Goal: Information Seeking & Learning: Learn about a topic

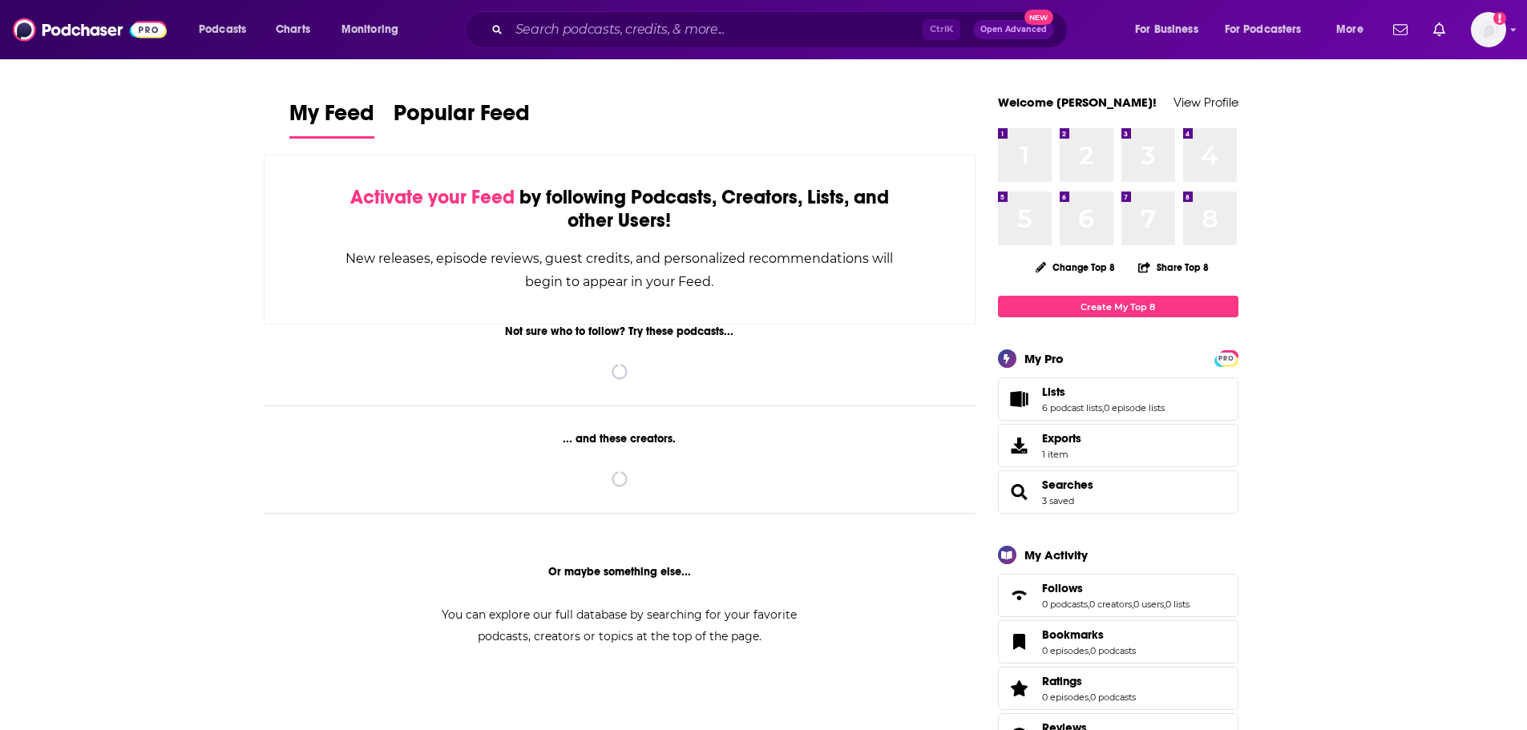
click at [552, 15] on div "Ctrl K Open Advanced New" at bounding box center [766, 29] width 603 height 37
click at [552, 21] on input "Search podcasts, credits, & more..." at bounding box center [716, 30] width 414 height 26
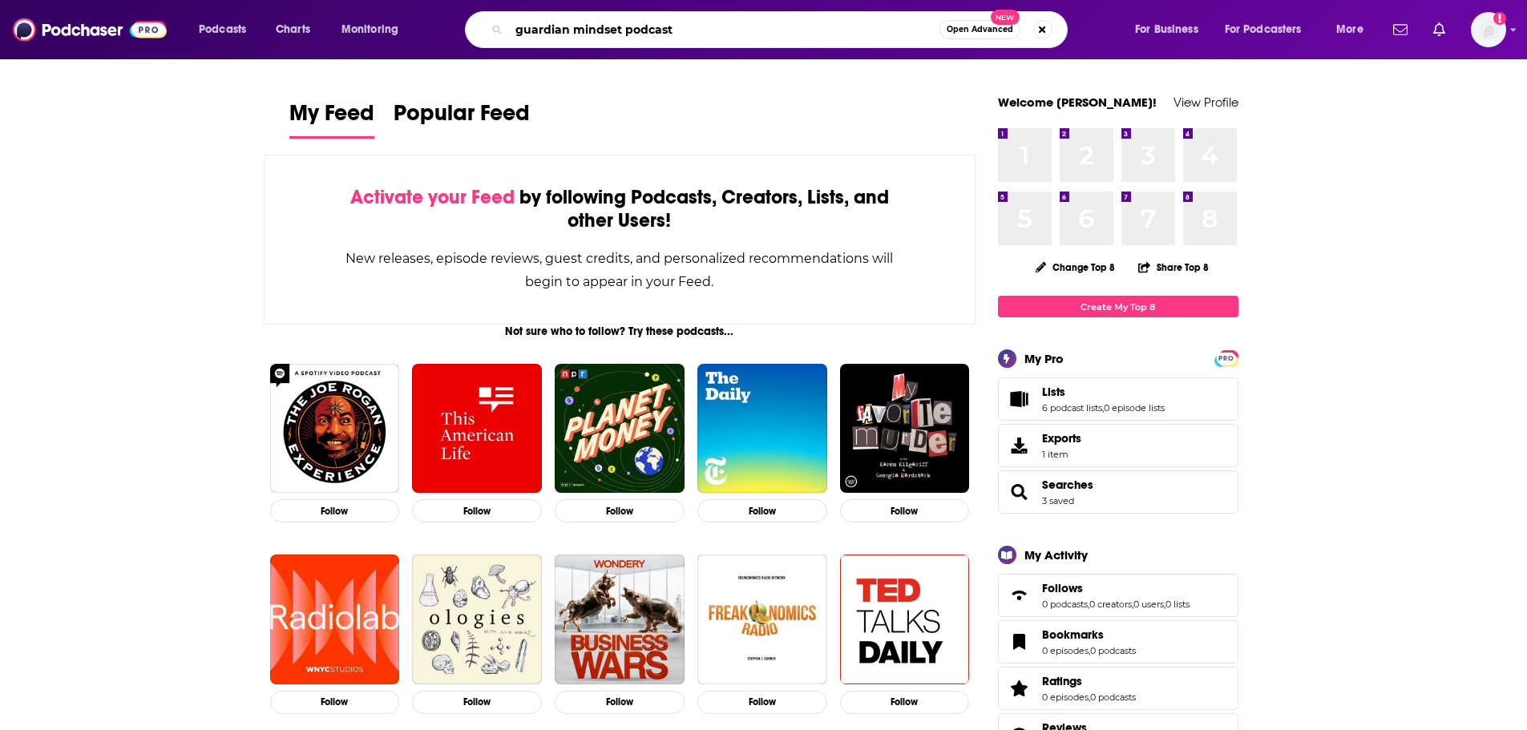
type input "guardian mindset podcast"
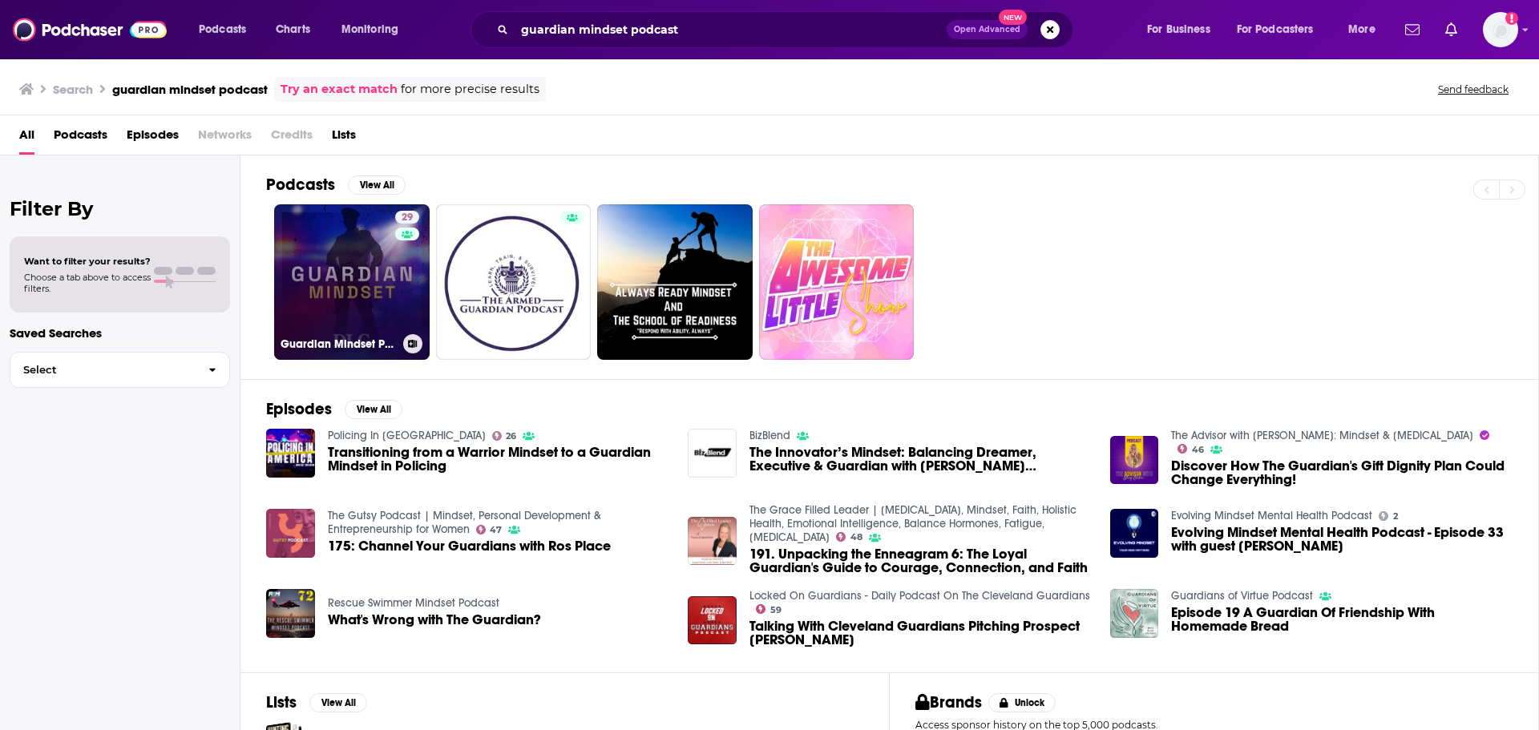
click at [320, 280] on link "29 Guardian Mindset Podcast" at bounding box center [351, 281] width 155 height 155
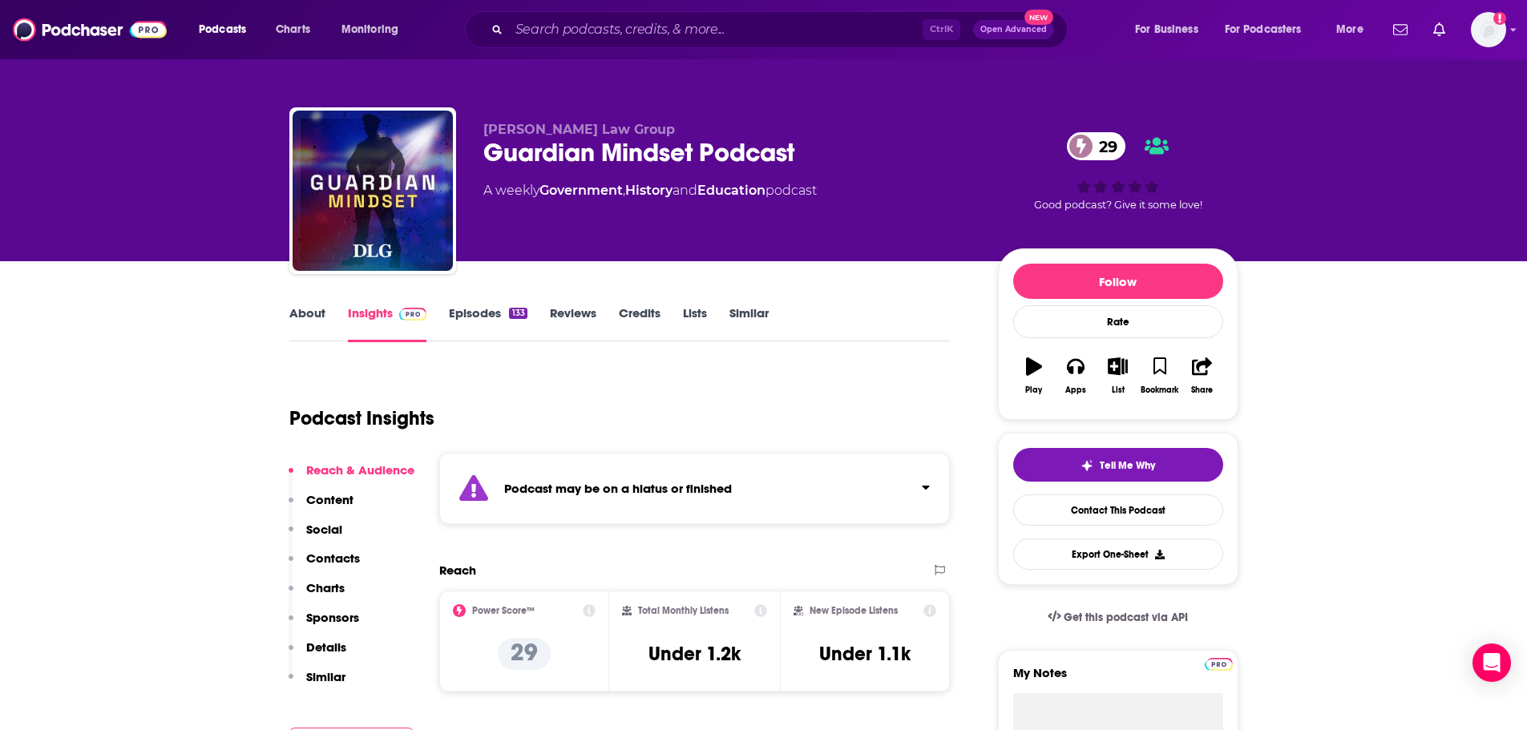
click at [656, 501] on div "Podcast may be on a hiatus or finished" at bounding box center [694, 488] width 511 height 71
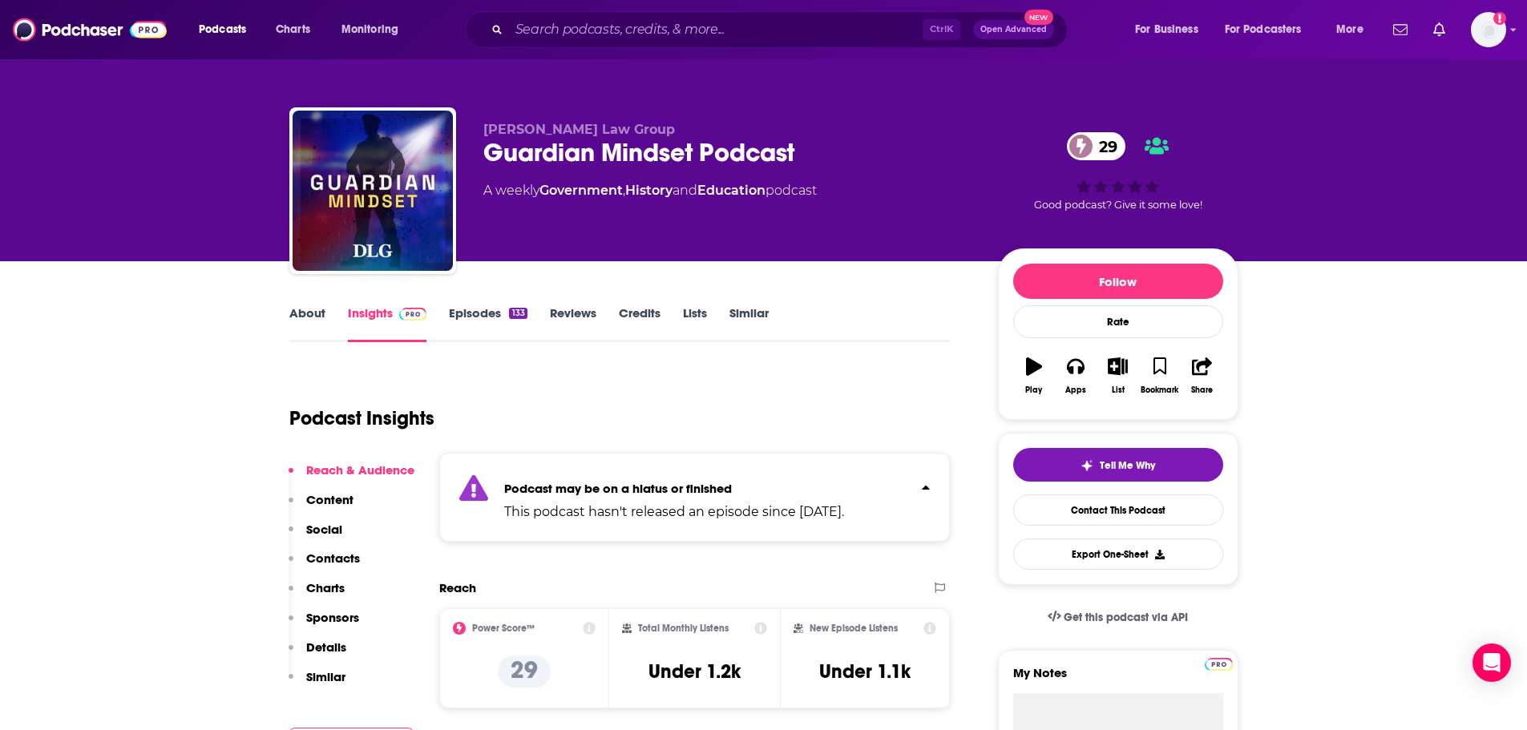
click at [320, 328] on link "About" at bounding box center [307, 323] width 36 height 37
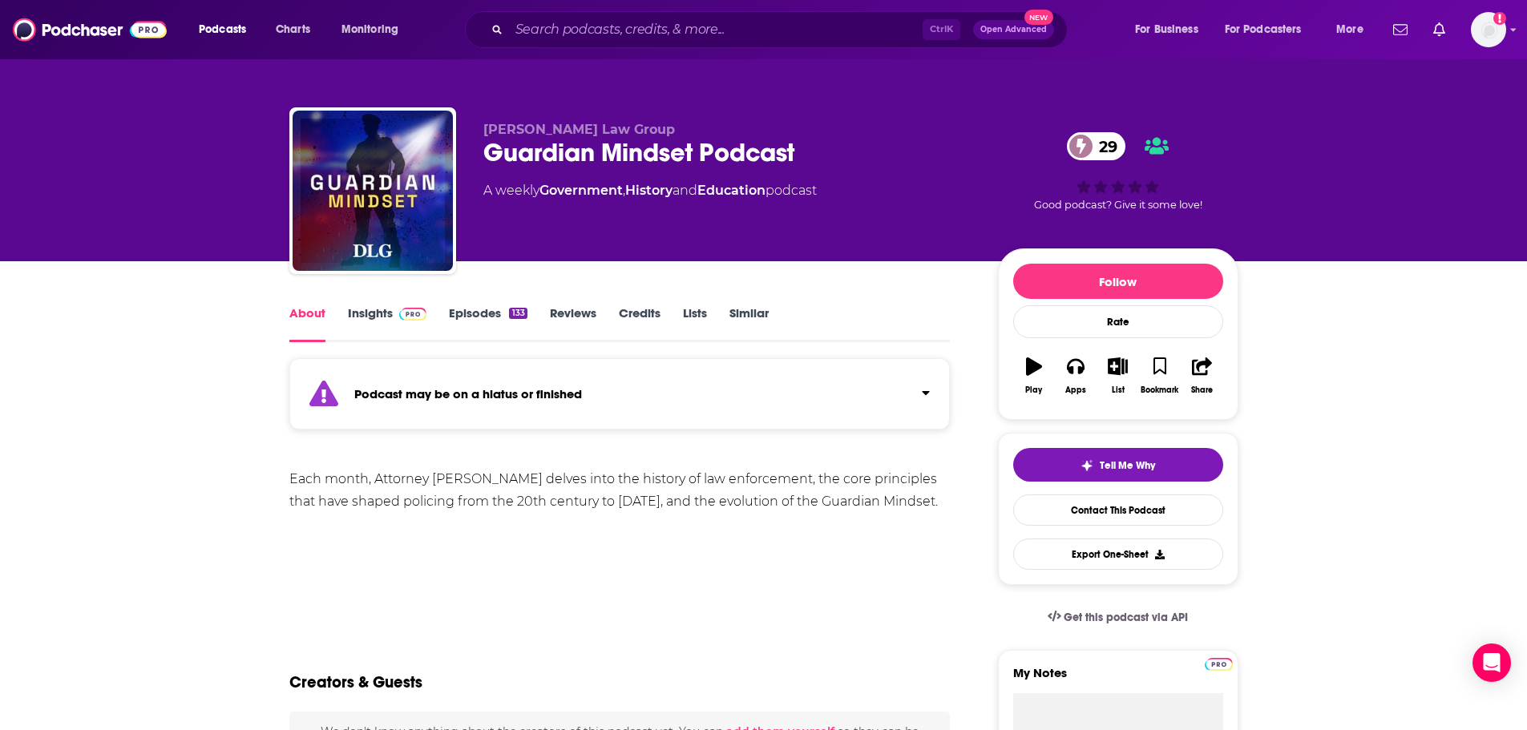
click at [457, 311] on link "Episodes 133" at bounding box center [488, 323] width 78 height 37
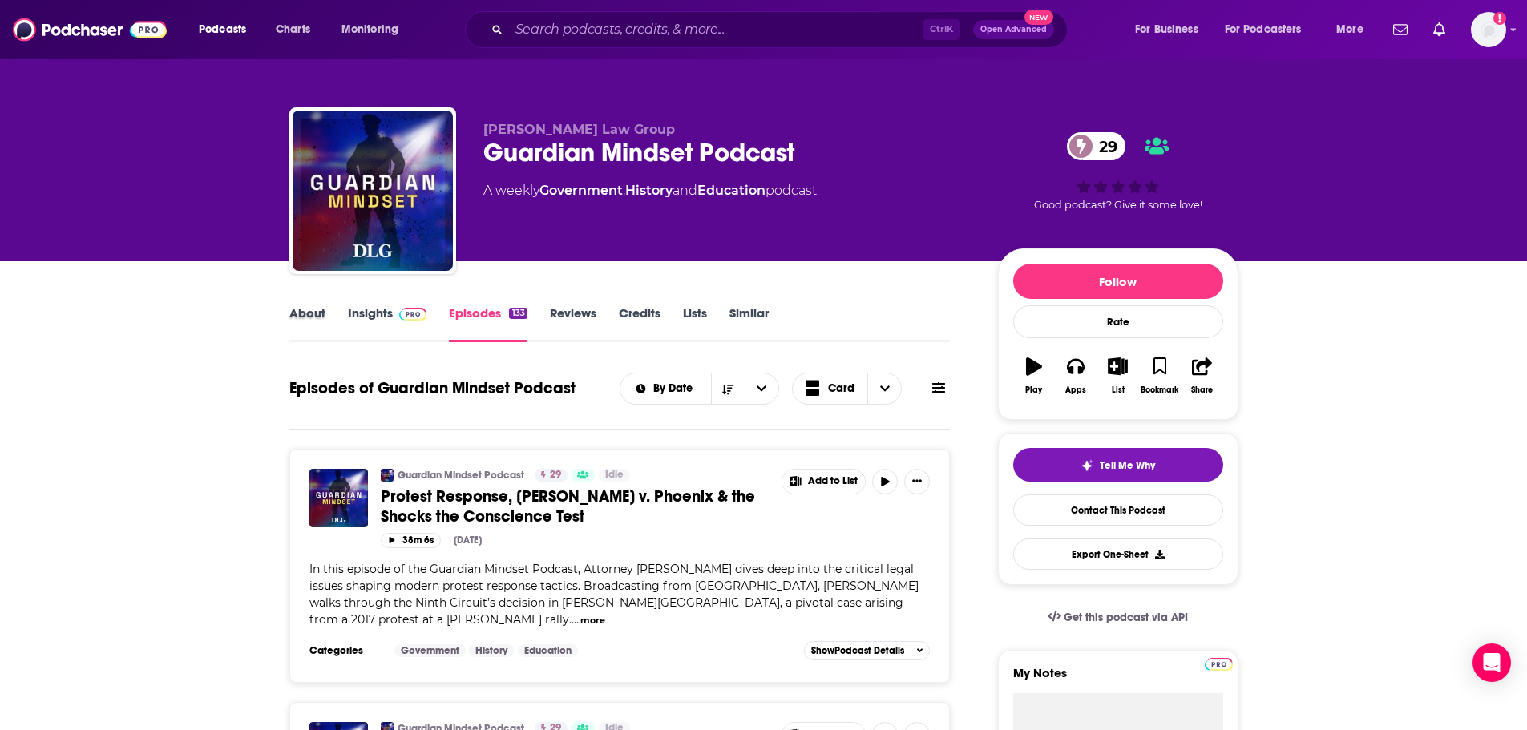
click at [328, 317] on div "About" at bounding box center [318, 323] width 59 height 37
click at [321, 317] on link "About" at bounding box center [307, 323] width 36 height 37
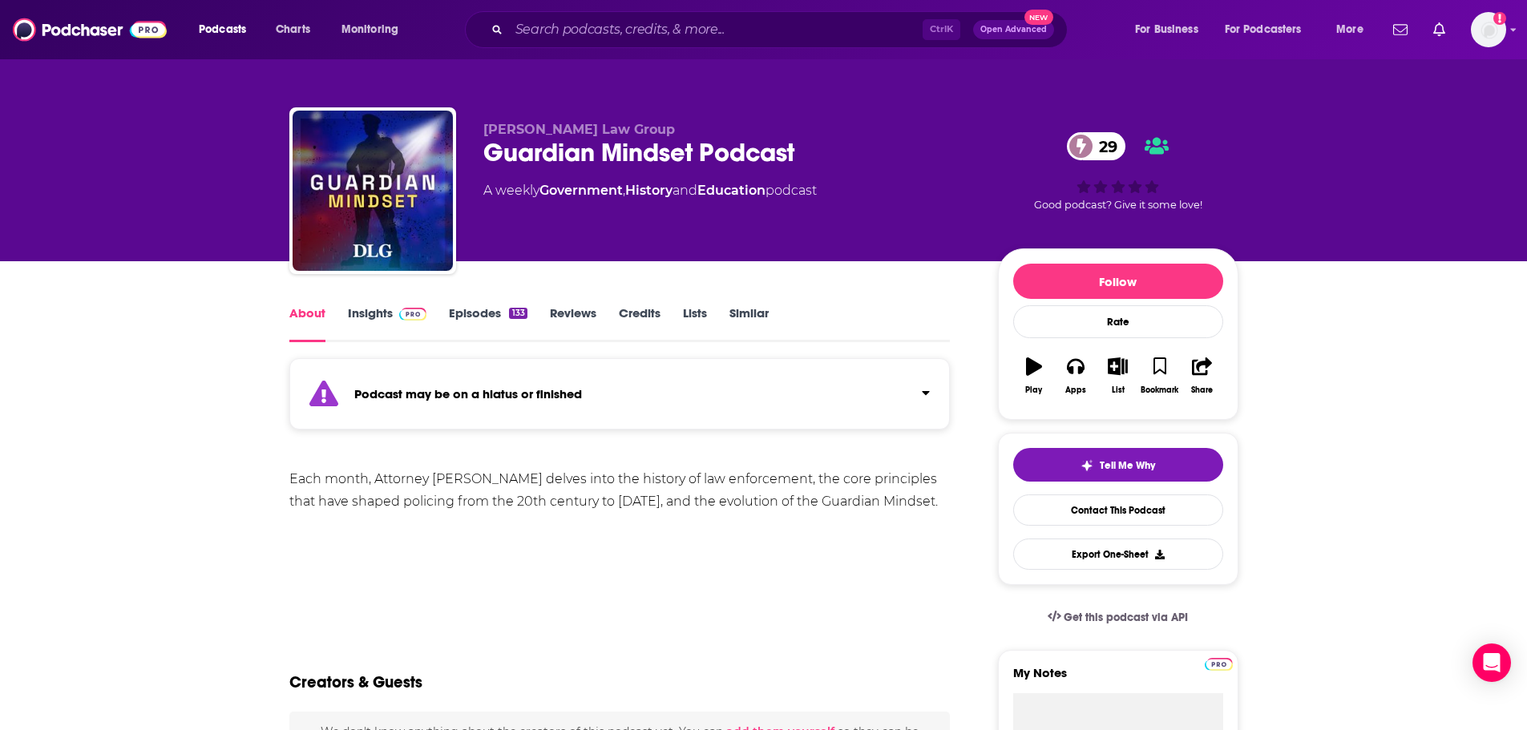
click at [389, 311] on link "Insights" at bounding box center [387, 323] width 79 height 37
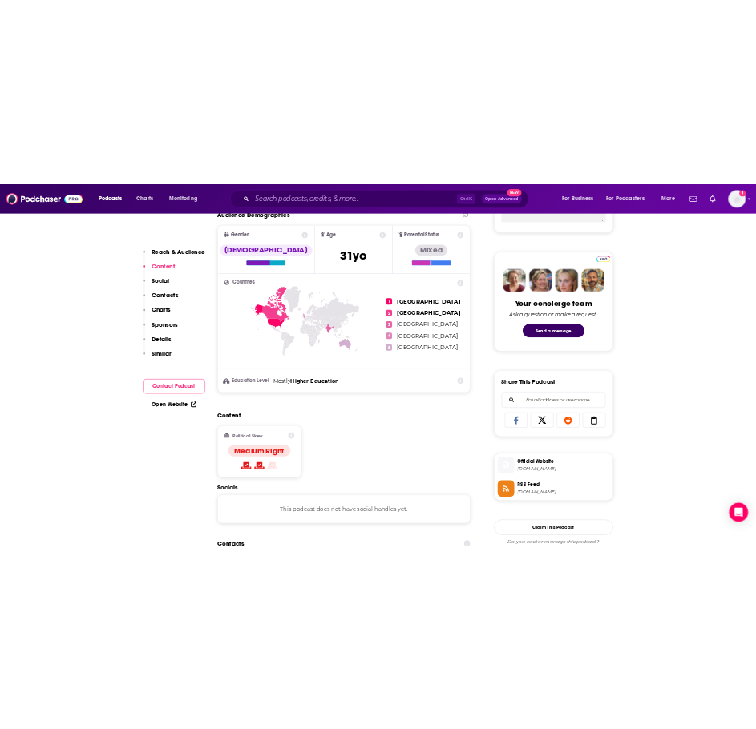
scroll to position [1042, 0]
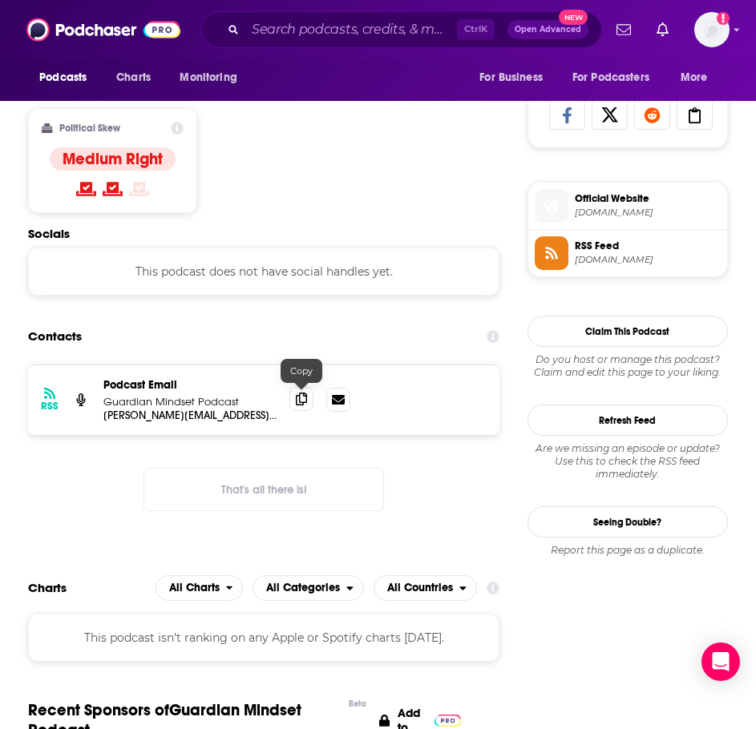
click at [302, 394] on icon at bounding box center [301, 399] width 11 height 13
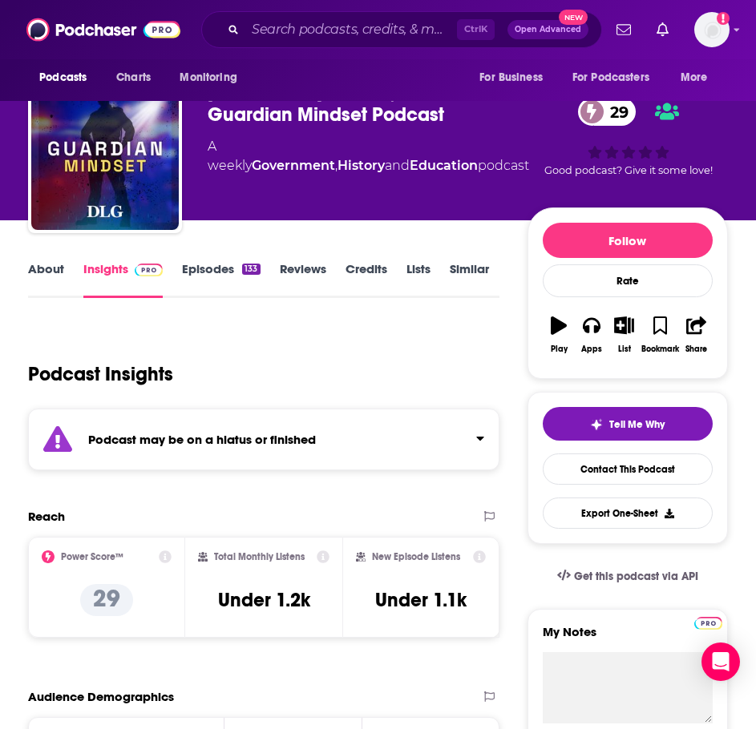
scroll to position [0, 0]
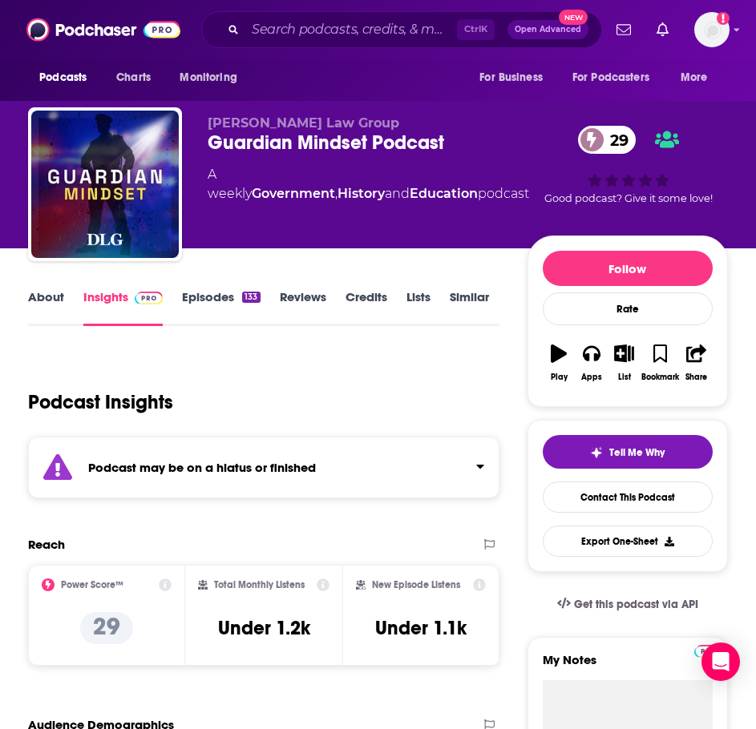
click at [220, 296] on link "Episodes 133" at bounding box center [221, 307] width 78 height 37
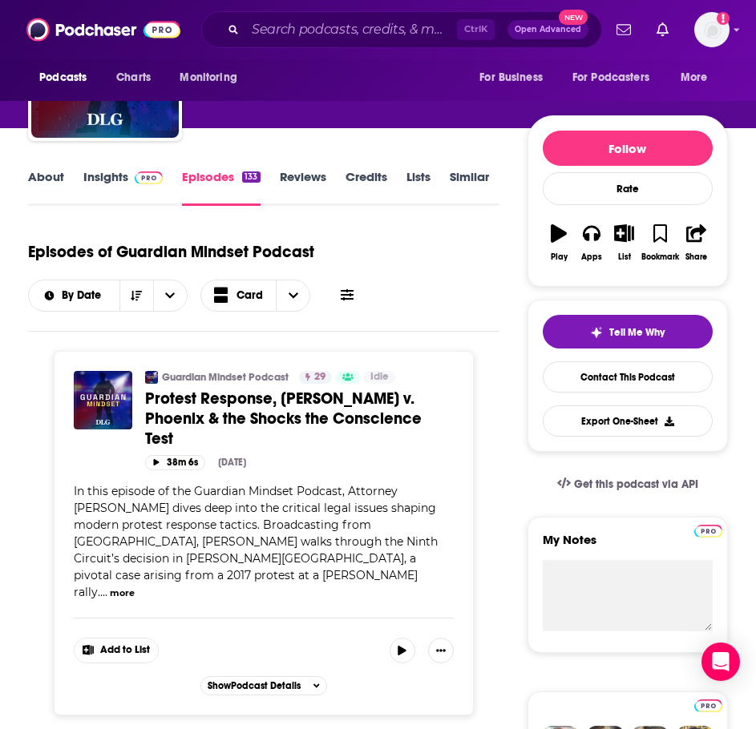
scroll to position [240, 0]
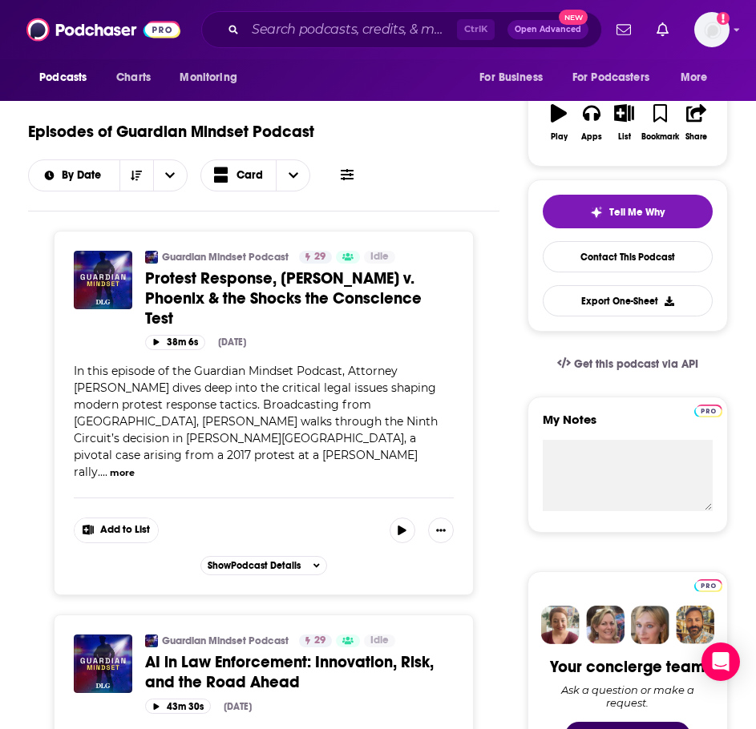
click at [135, 466] on button "more" at bounding box center [122, 473] width 25 height 14
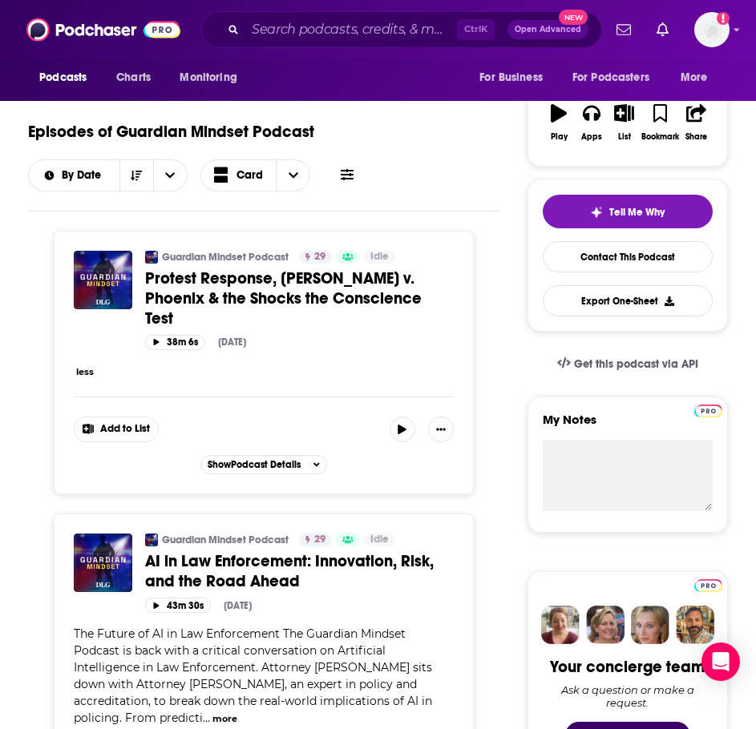
click at [219, 251] on link "Guardian Mindset Podcast" at bounding box center [225, 257] width 127 height 13
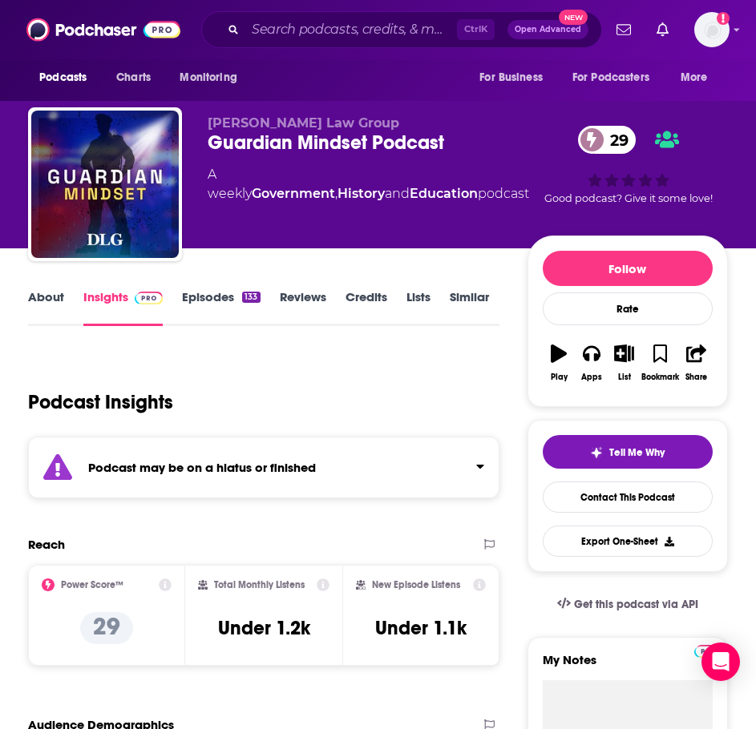
click at [32, 306] on link "About" at bounding box center [46, 307] width 36 height 37
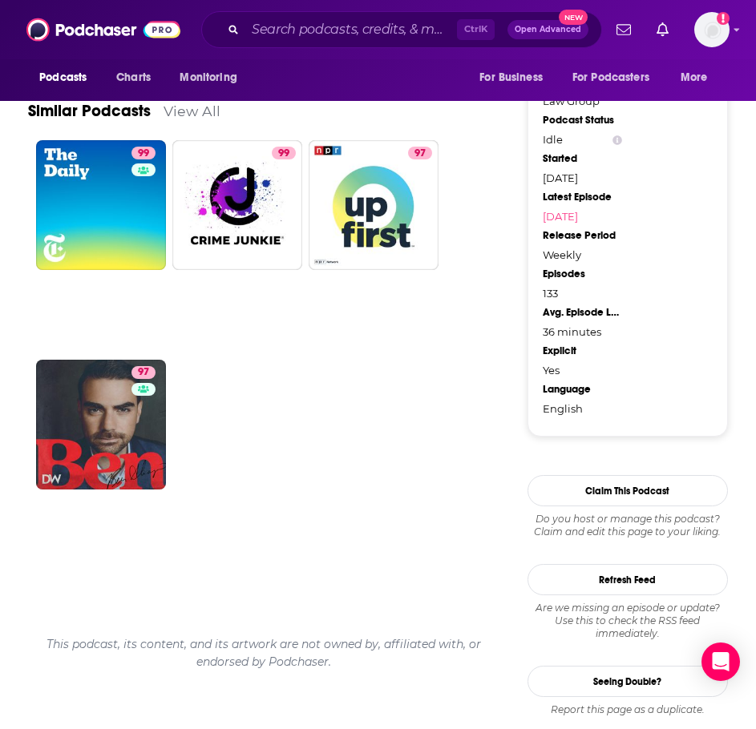
scroll to position [1258, 0]
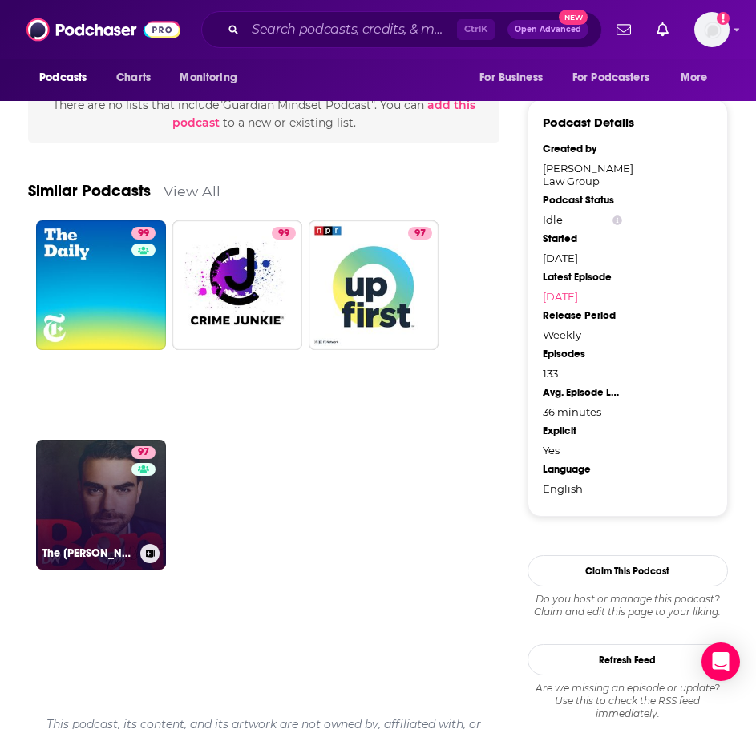
click at [45, 498] on link "97 The [PERSON_NAME] Show" at bounding box center [101, 505] width 130 height 130
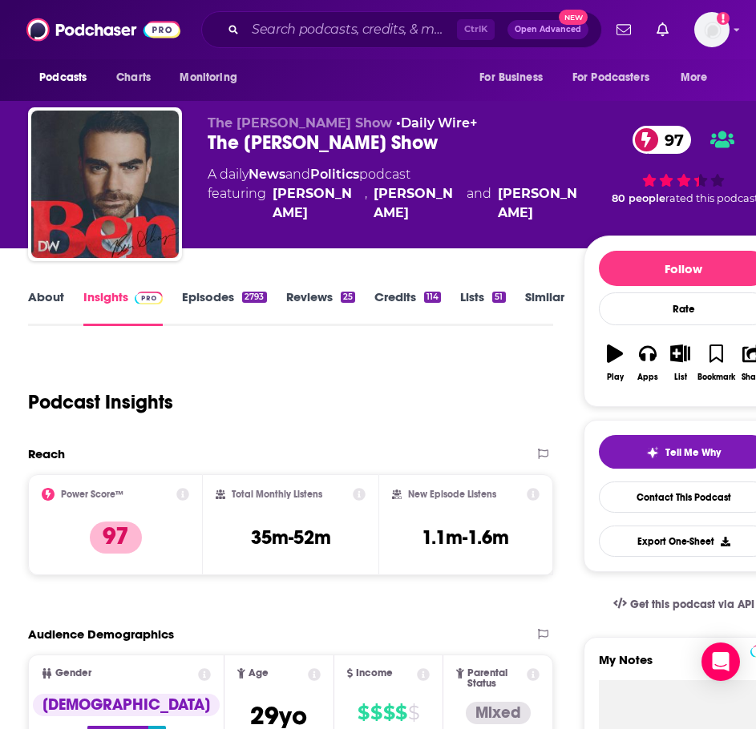
click at [55, 299] on link "About" at bounding box center [46, 307] width 36 height 37
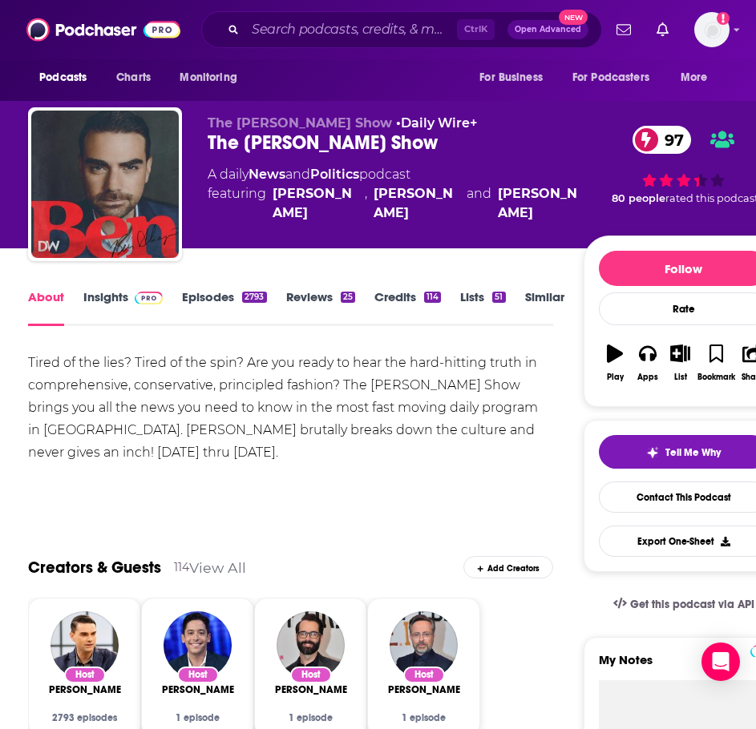
click at [226, 303] on link "Episodes 2793" at bounding box center [224, 307] width 84 height 37
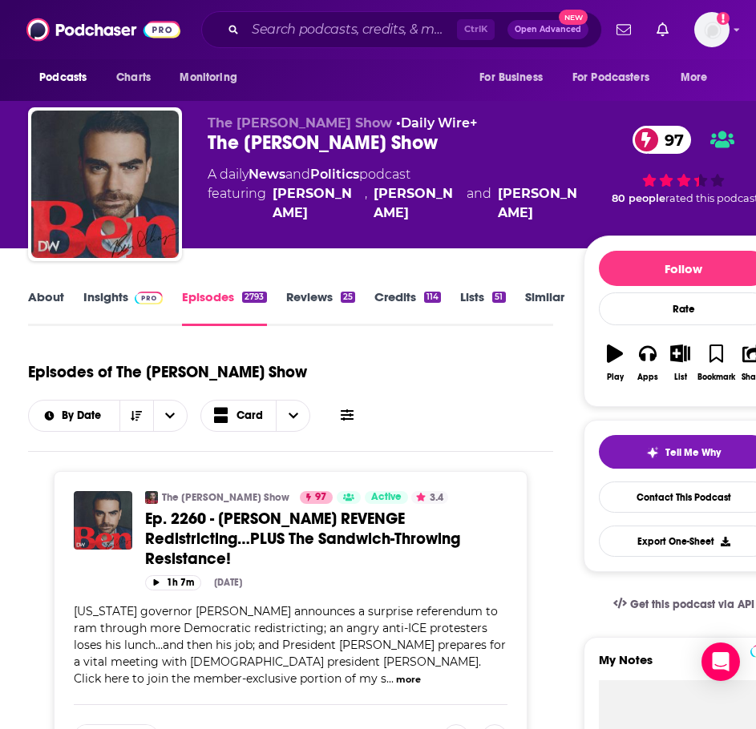
click at [48, 293] on link "About" at bounding box center [46, 307] width 36 height 37
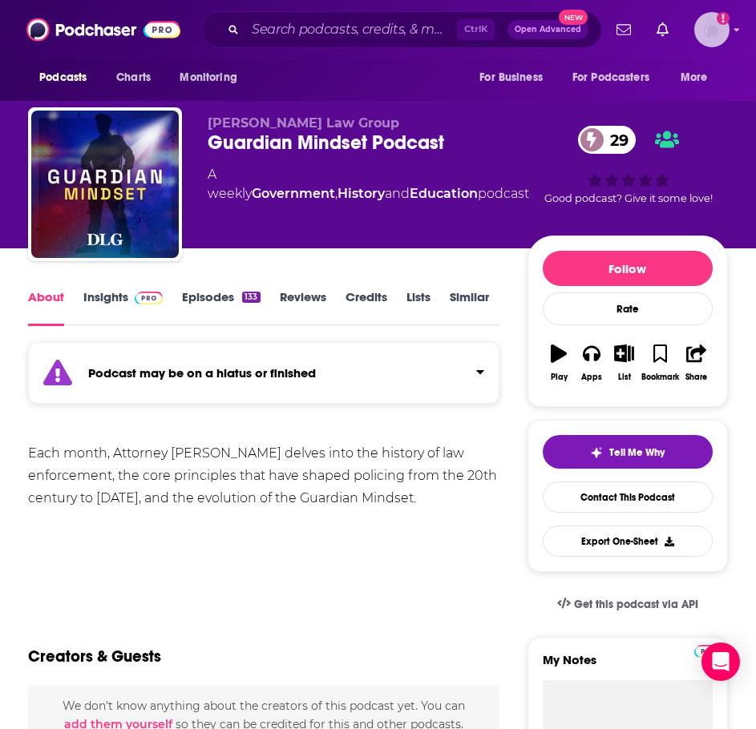
click at [705, 22] on img "Logged in as ILATeam" at bounding box center [711, 29] width 35 height 35
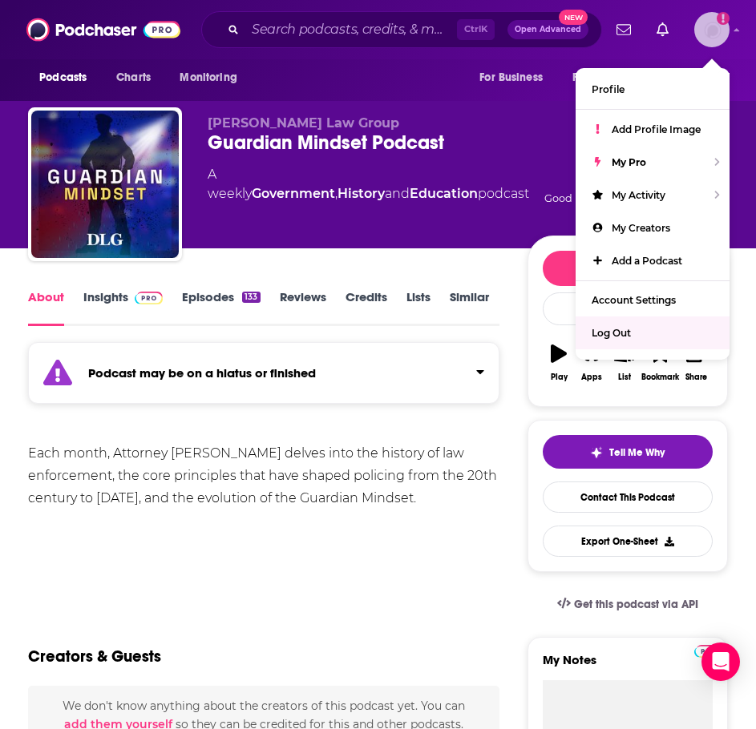
click at [626, 331] on span "Log Out" at bounding box center [610, 333] width 39 height 12
